Goal: Task Accomplishment & Management: Manage account settings

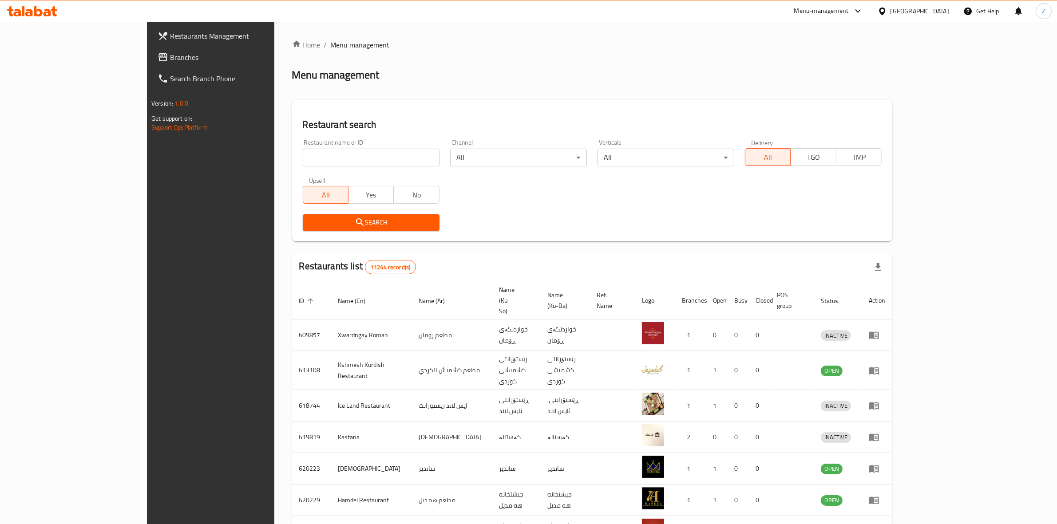
drag, startPoint x: 0, startPoint y: 0, endPoint x: 308, endPoint y: 159, distance: 346.4
click at [308, 159] on input "search" at bounding box center [371, 158] width 137 height 18
type input "sushi box"
click button "Search" at bounding box center [371, 223] width 137 height 16
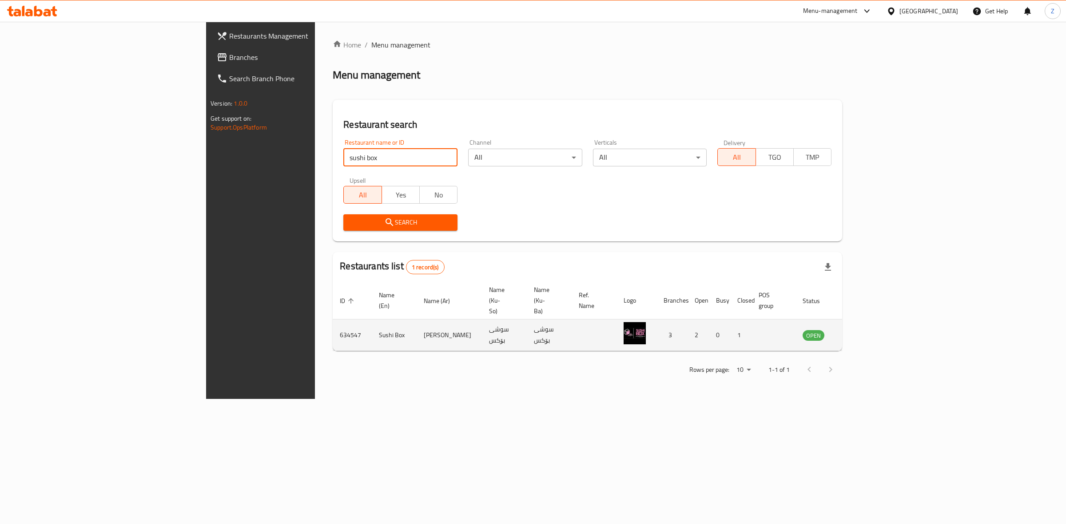
click at [860, 330] on icon "enhanced table" at bounding box center [854, 335] width 11 height 11
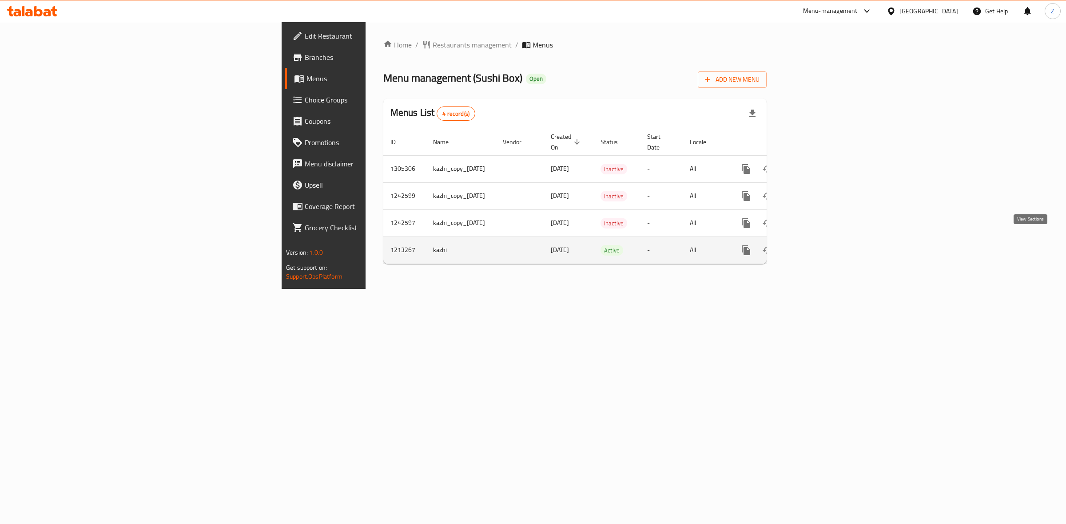
click at [821, 249] on link "enhanced table" at bounding box center [809, 250] width 21 height 21
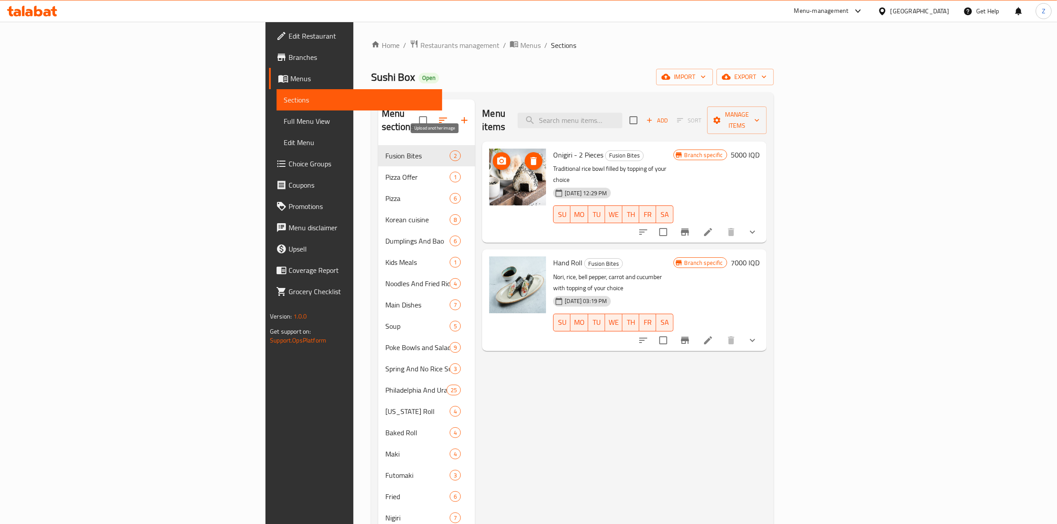
click at [497, 156] on icon "upload picture" at bounding box center [502, 161] width 11 height 11
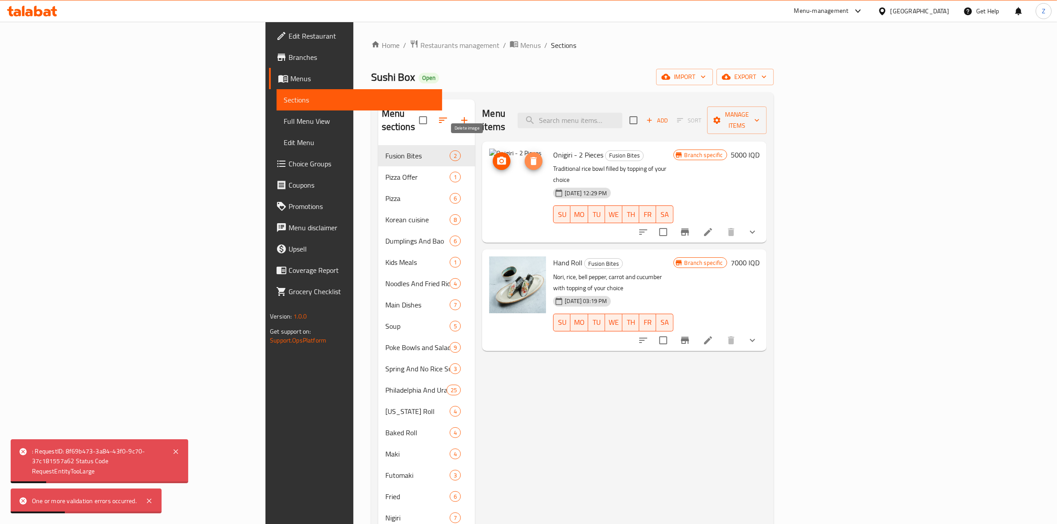
click at [528, 156] on icon "delete image" at bounding box center [533, 161] width 11 height 11
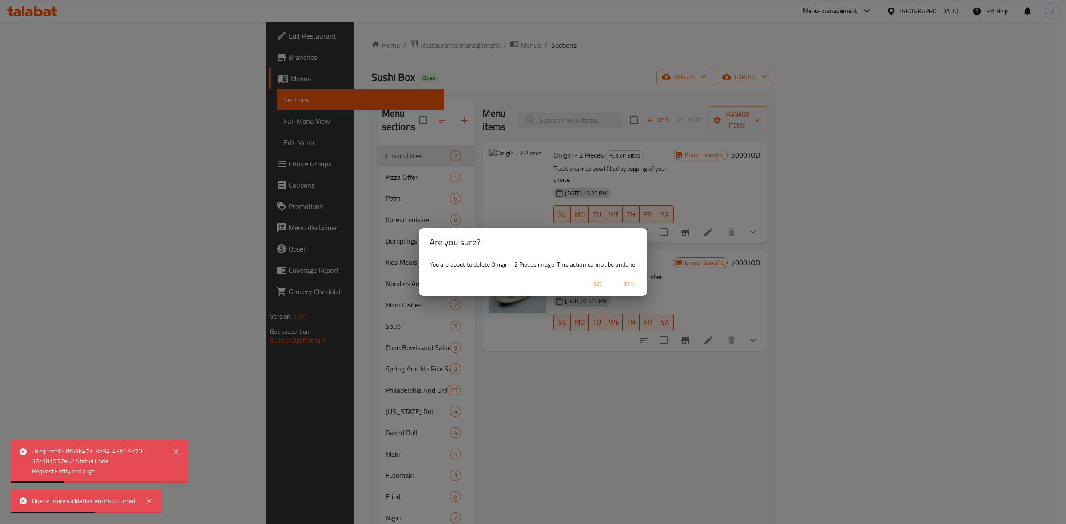
click at [625, 281] on span "Yes" at bounding box center [629, 284] width 21 height 11
